Goal: Navigation & Orientation: Find specific page/section

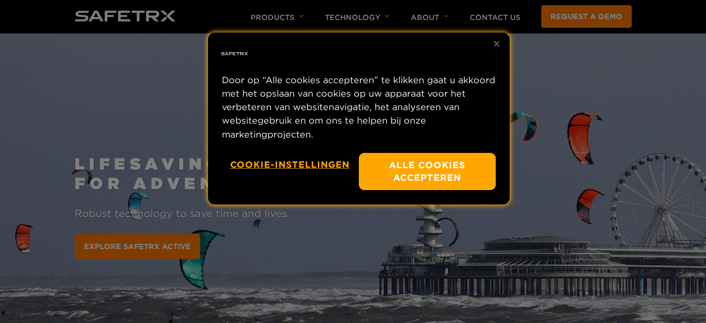
click at [571, 74] on div at bounding box center [353, 161] width 706 height 323
click at [489, 42] on button "Sluiten" at bounding box center [496, 43] width 20 height 20
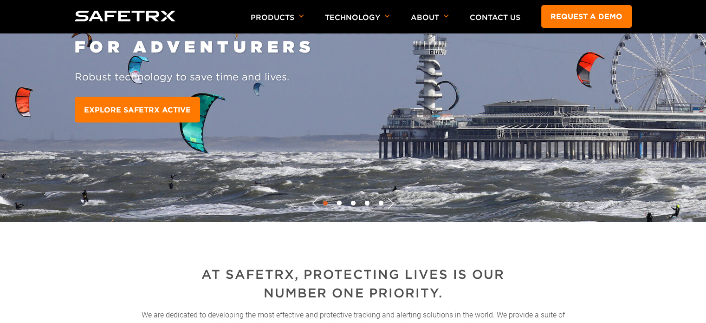
scroll to position [93, 0]
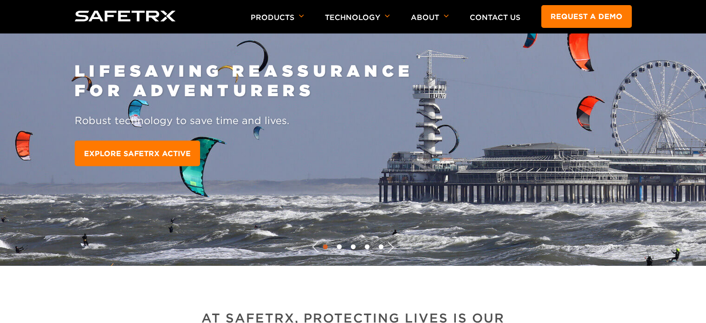
click at [388, 252] on button "Next" at bounding box center [390, 246] width 23 height 23
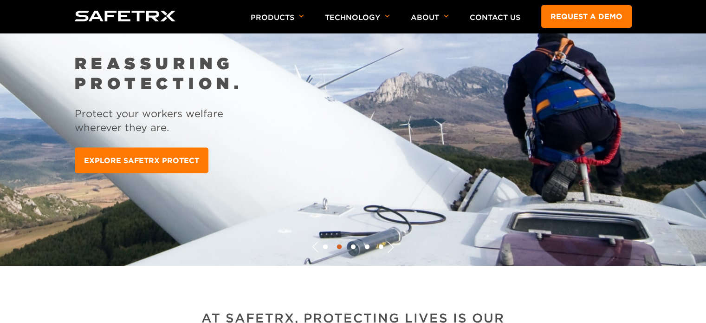
scroll to position [46, 0]
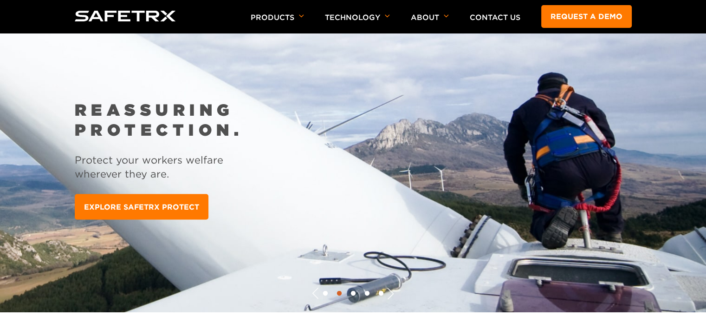
click at [388, 292] on button "Next" at bounding box center [390, 293] width 23 height 23
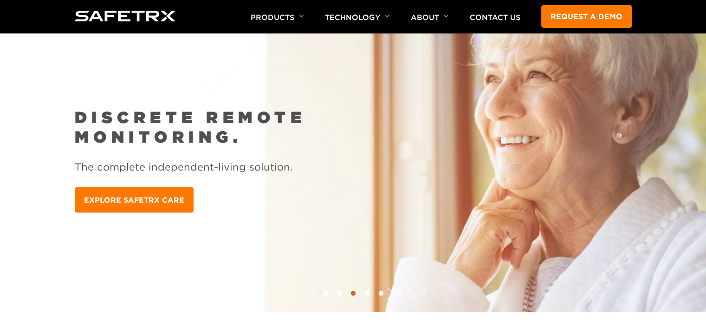
click at [388, 291] on button "Next" at bounding box center [390, 293] width 23 height 23
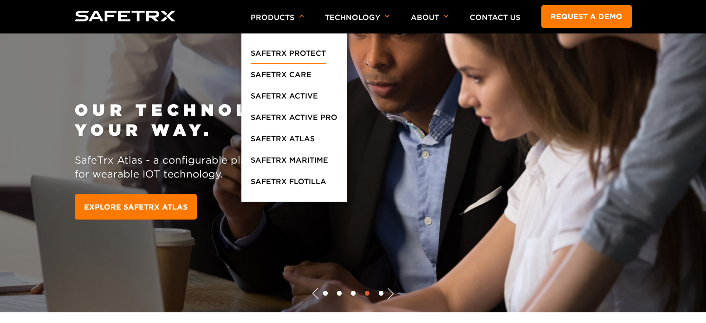
click at [298, 56] on link "SafeTrx Protect" at bounding box center [288, 55] width 75 height 17
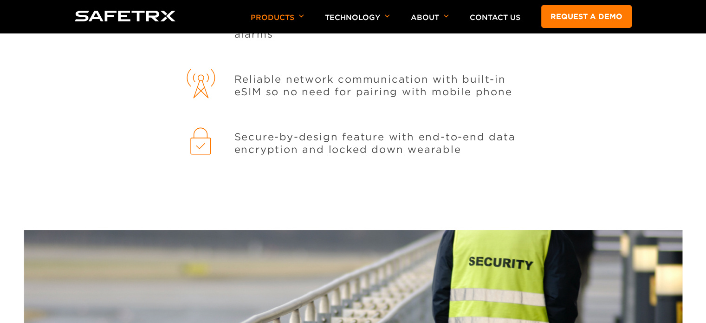
scroll to position [1114, 0]
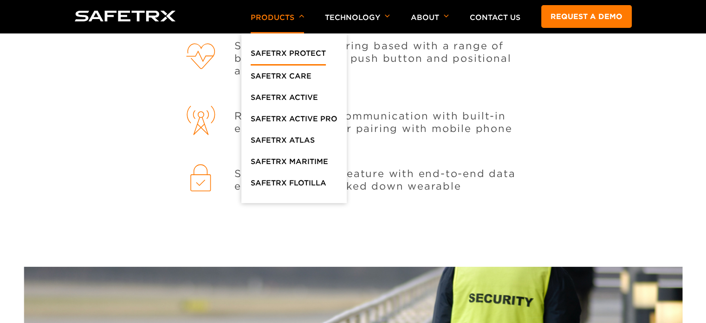
click at [290, 19] on p "Products" at bounding box center [277, 23] width 53 height 20
